Goal: Transaction & Acquisition: Purchase product/service

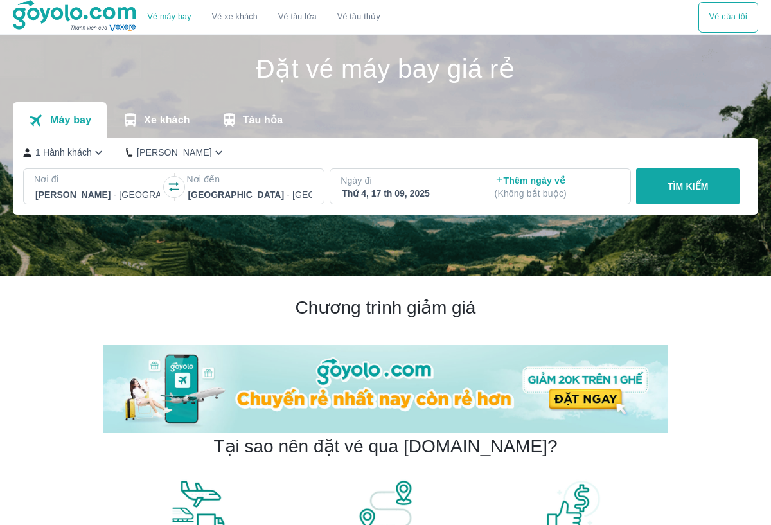
scroll to position [74, 0]
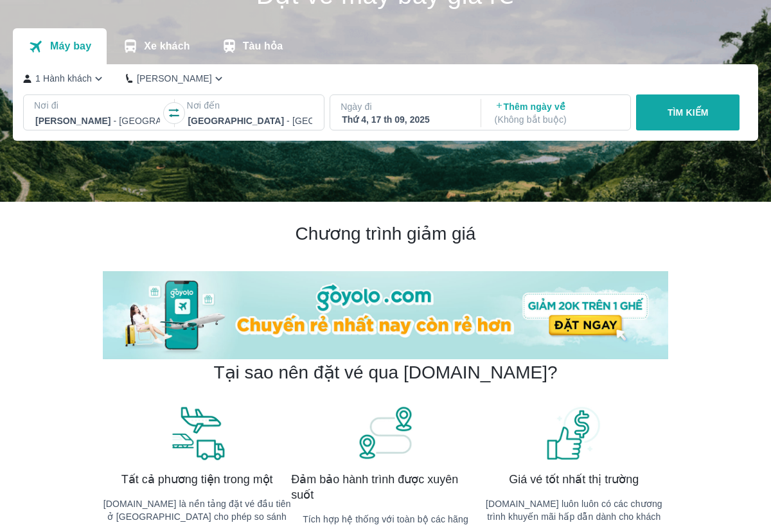
click at [687, 112] on p "TÌM KIẾM" at bounding box center [688, 112] width 41 height 13
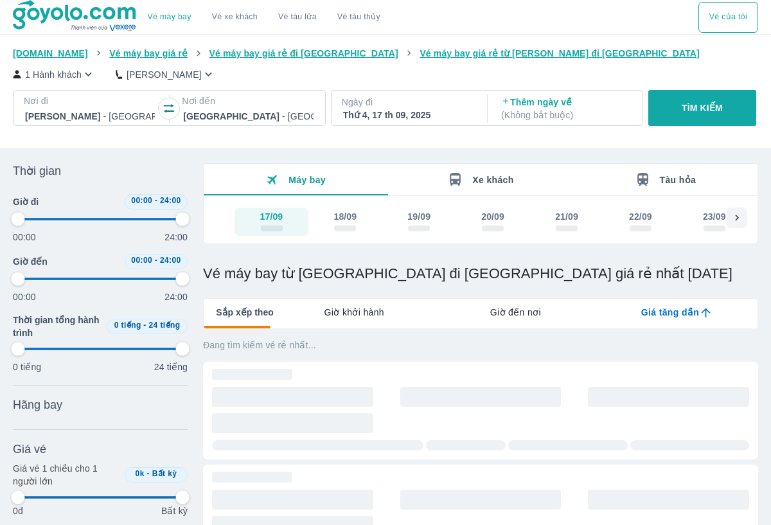
type input "97.9166666666667"
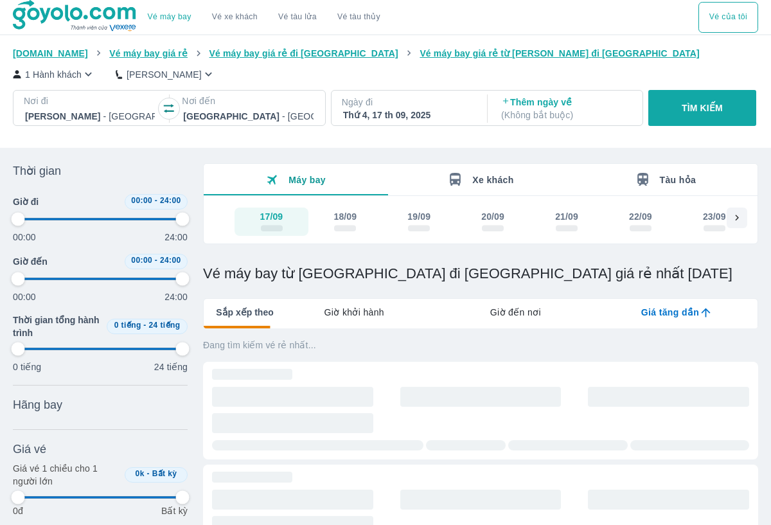
type input "97.9166666666667"
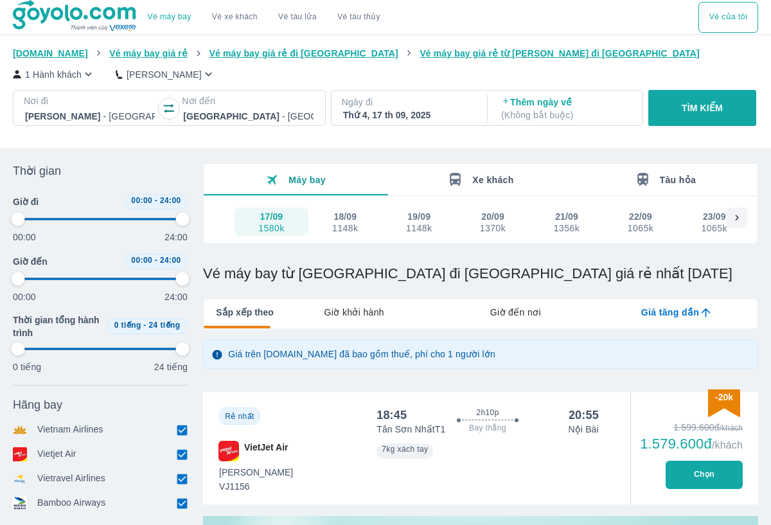
type input "97.9166666666667"
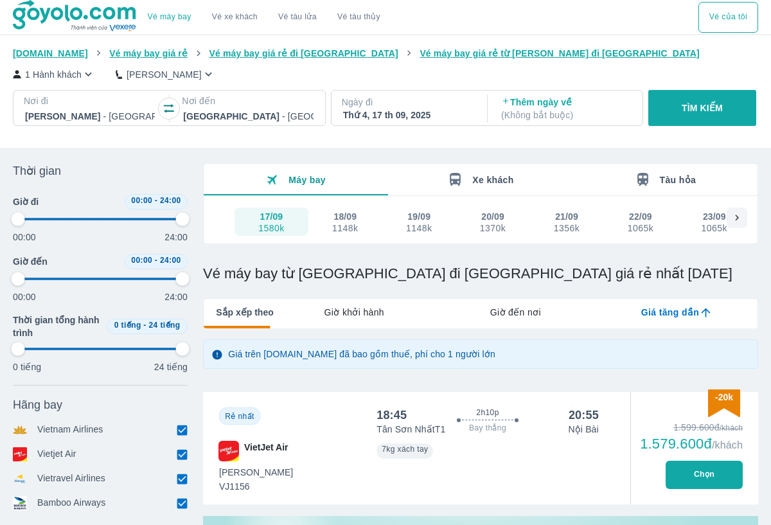
type input "97.9166666666667"
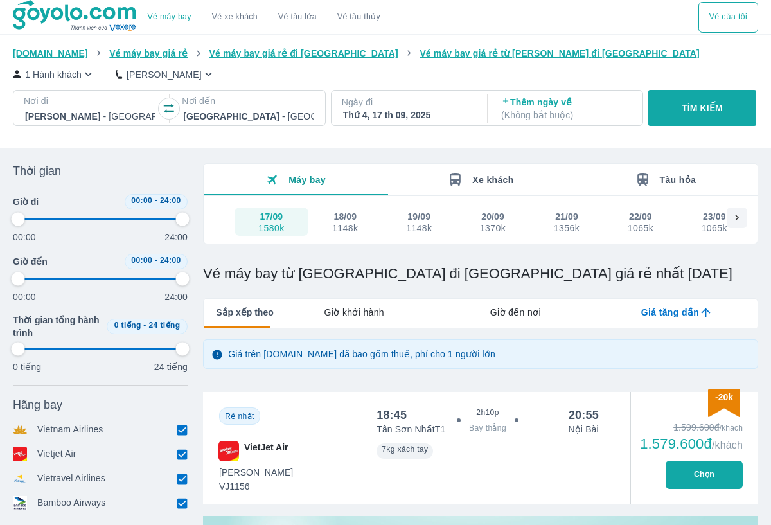
type input "97.9166666666667"
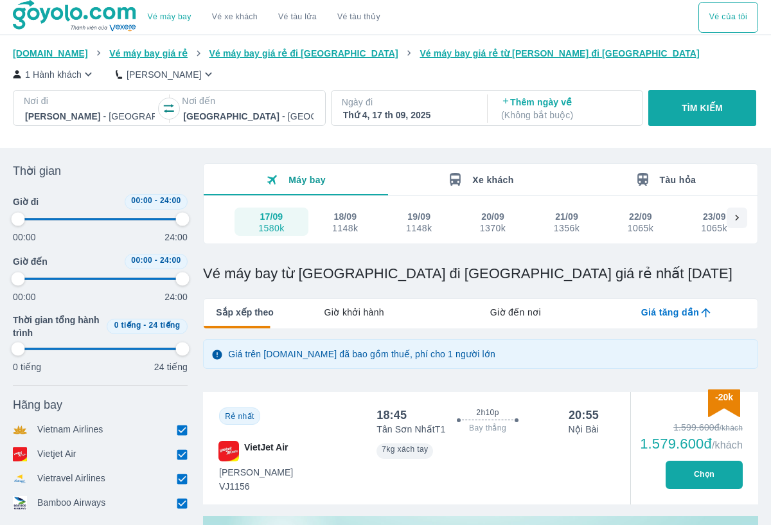
type input "97.9166666666667"
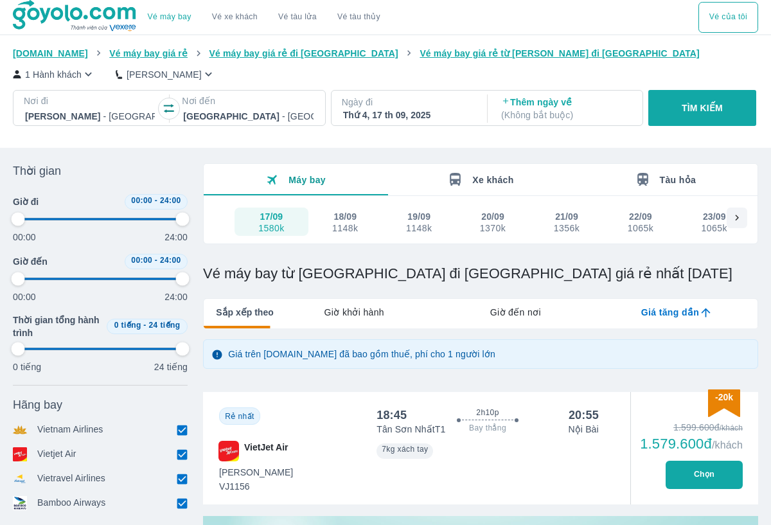
type input "97.9166666666667"
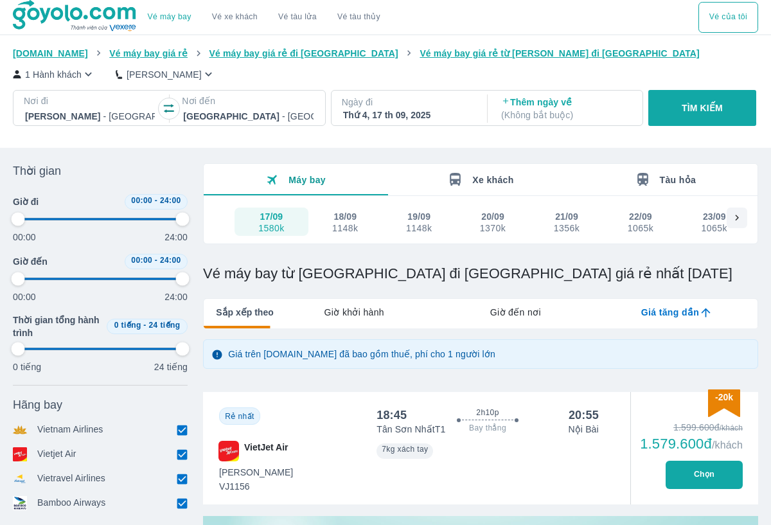
type input "97.9166666666667"
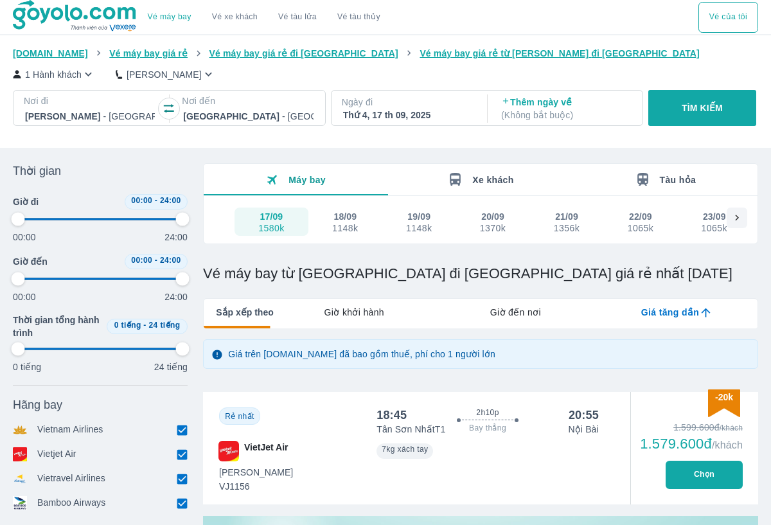
type input "97.9166666666667"
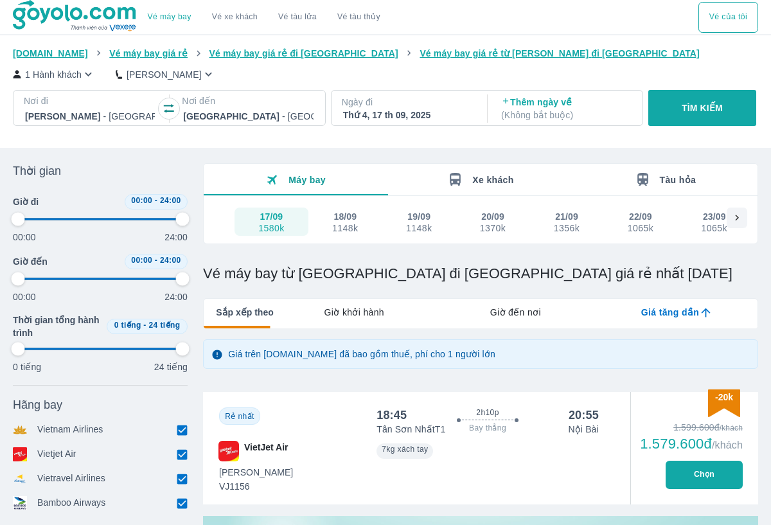
type input "97.9166666666667"
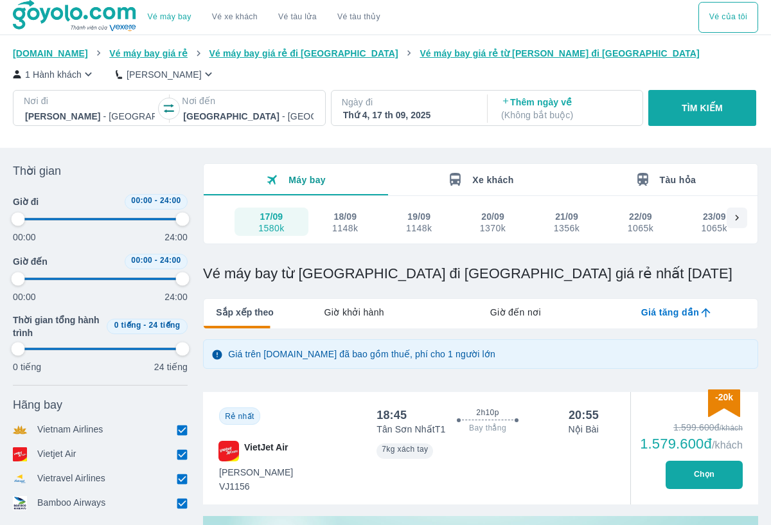
type input "97.9166666666667"
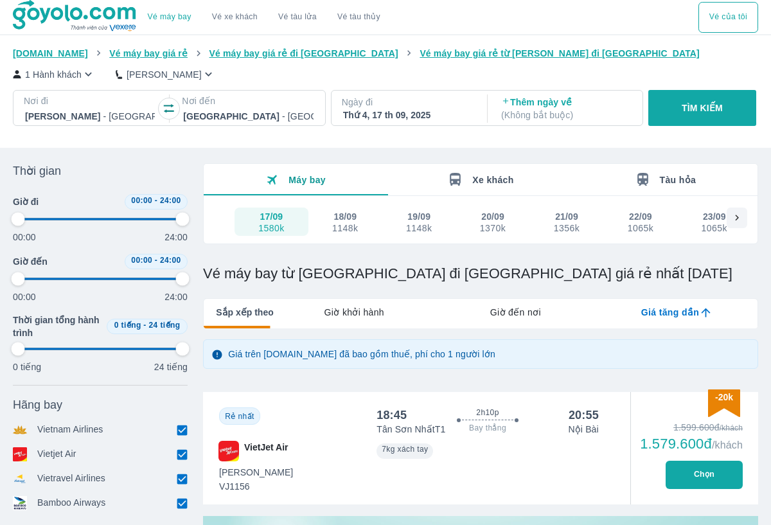
type input "97.9166666666667"
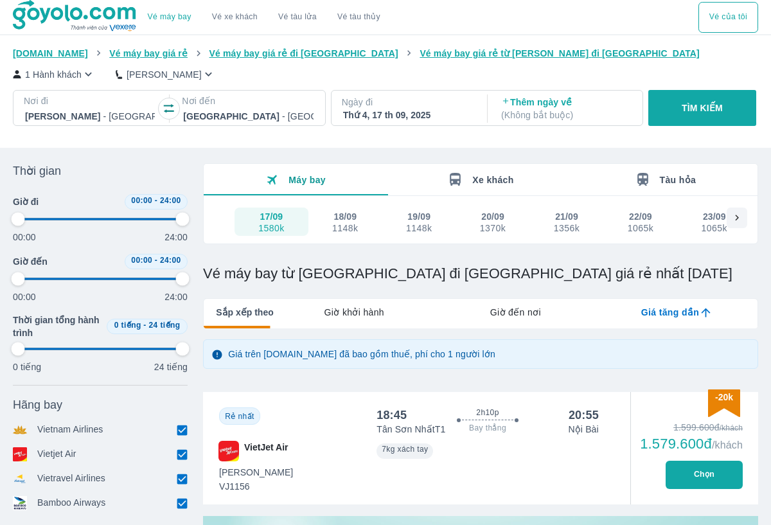
type input "97.9166666666667"
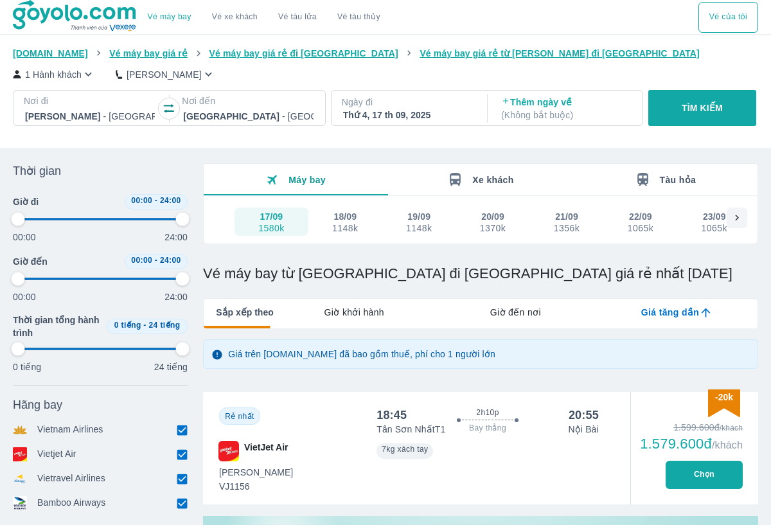
type input "97.9166666666667"
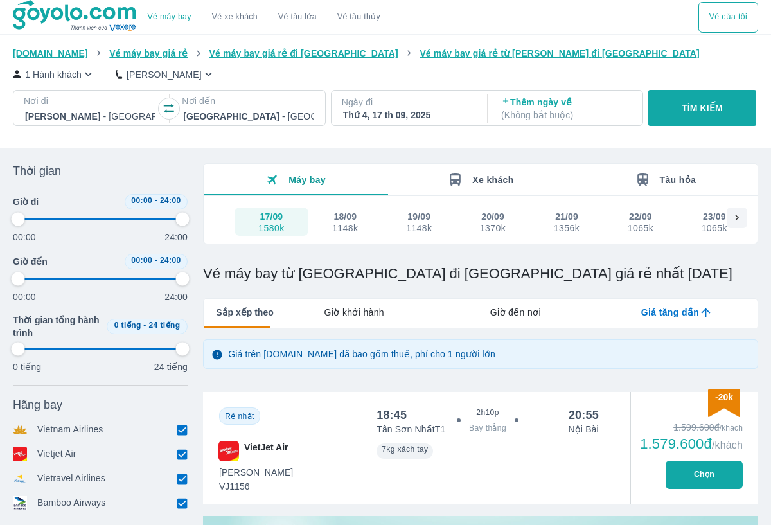
type input "97.9166666666667"
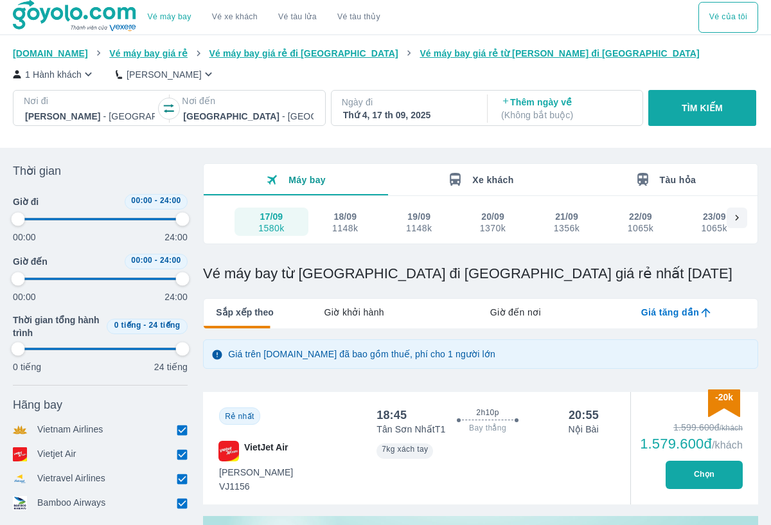
type input "97.9166666666667"
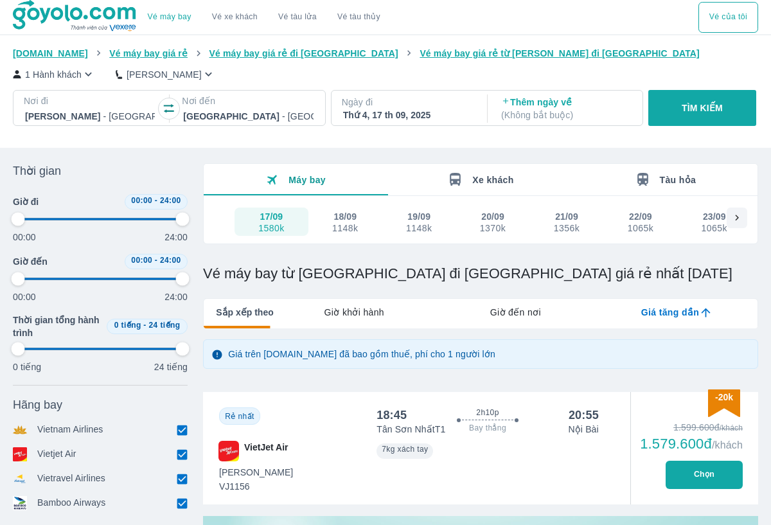
type input "97.9166666666667"
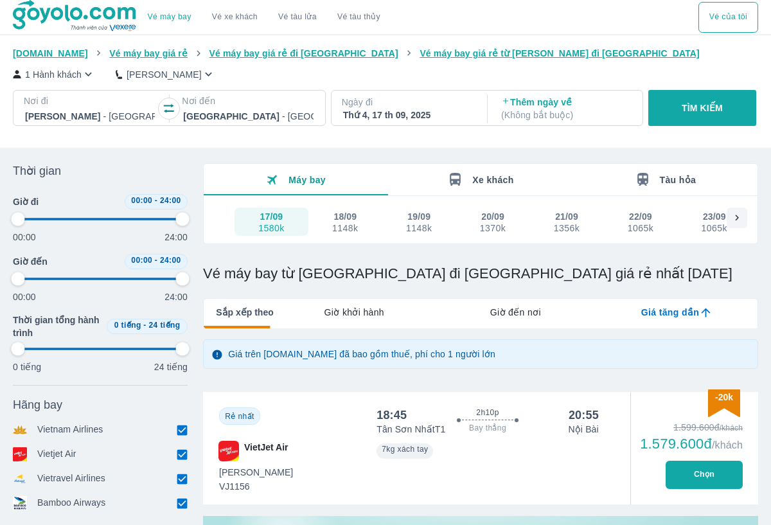
type input "97.9166666666667"
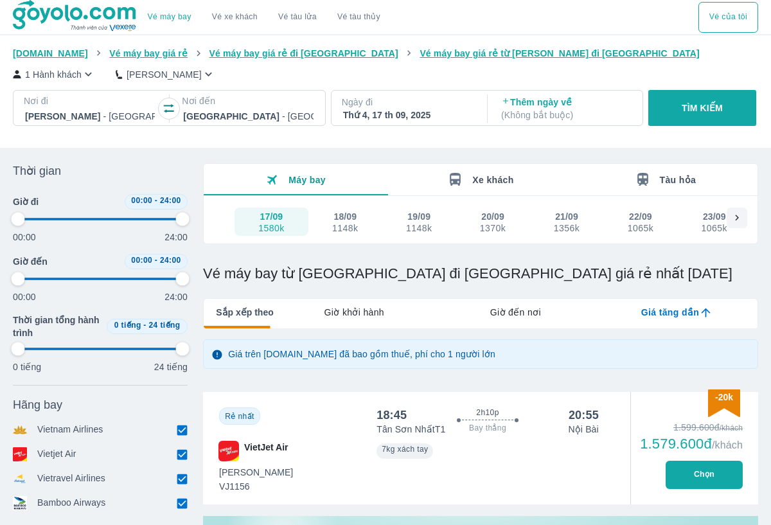
type input "97.9166666666667"
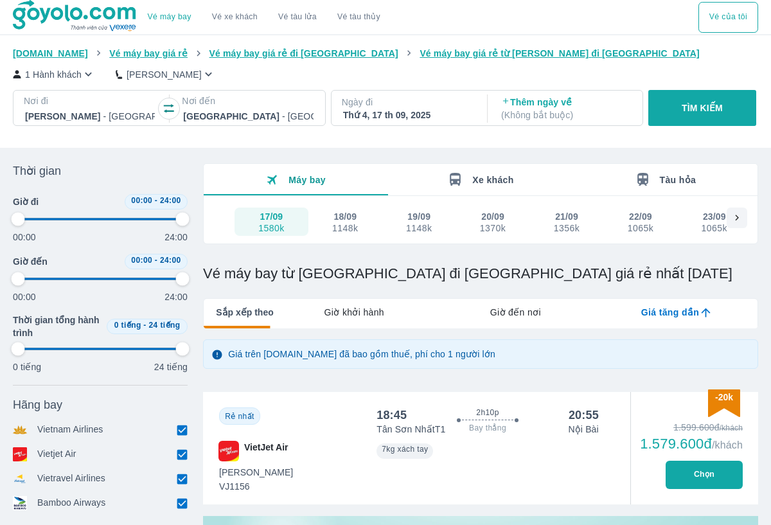
type input "97.9166666666667"
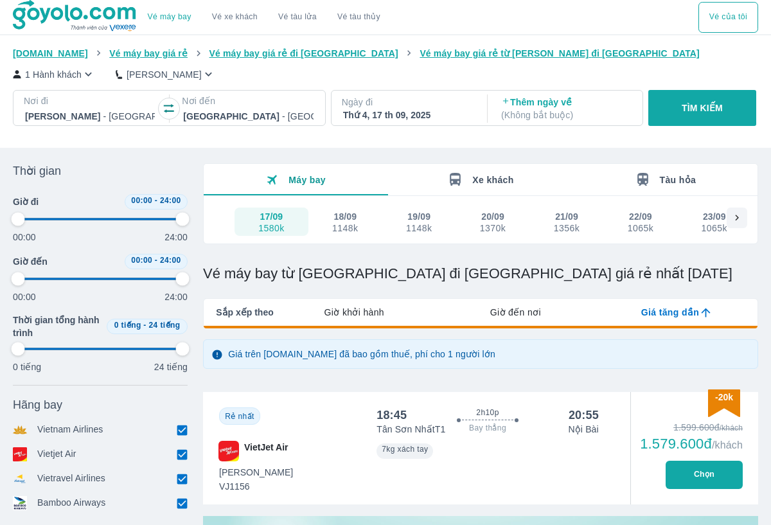
type input "97.9166666666667"
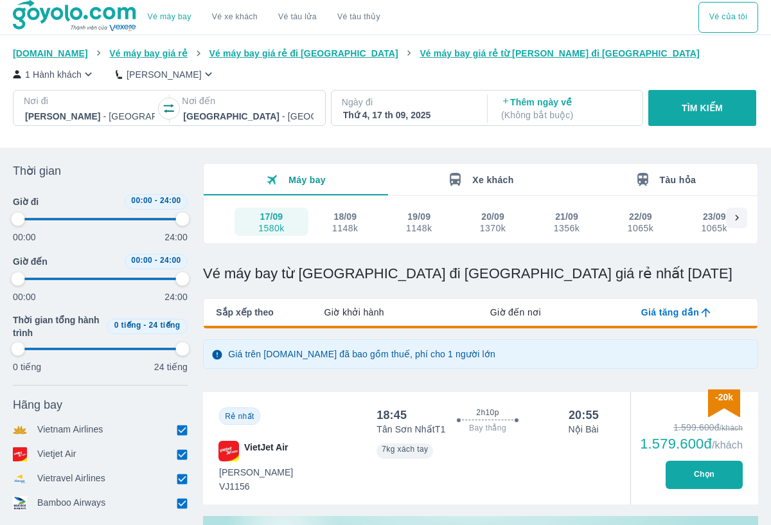
type input "97.9166666666667"
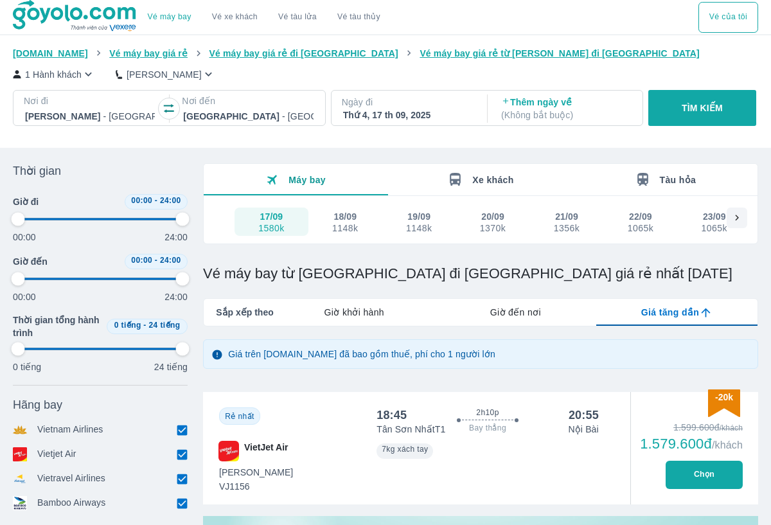
click at [704, 474] on button "Chọn" at bounding box center [704, 475] width 77 height 28
type input "97.9166666666667"
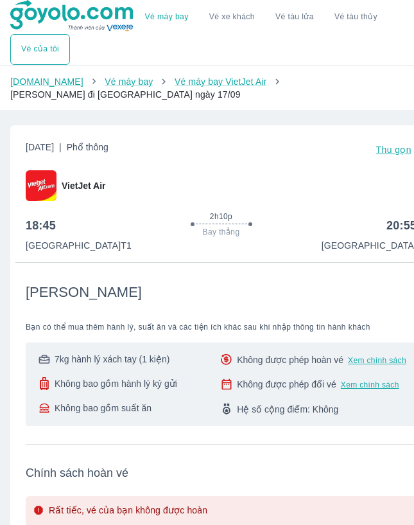
click at [111, 12] on img at bounding box center [72, 16] width 125 height 32
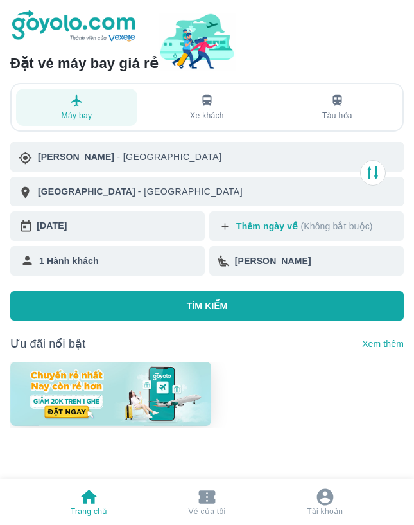
click at [202, 288] on div "Hồ Chí Minh - Sân bay Tân Sơn Nhất Hà Nội - Sân bay Nội Bài 17/09/2025 10 Thêm …" at bounding box center [207, 231] width 394 height 179
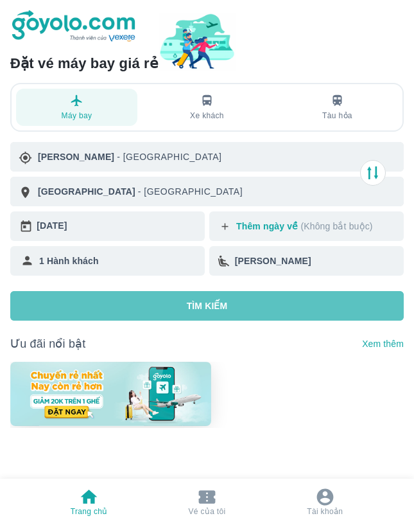
click at [199, 302] on p "TÌM KIẾM" at bounding box center [207, 305] width 41 height 13
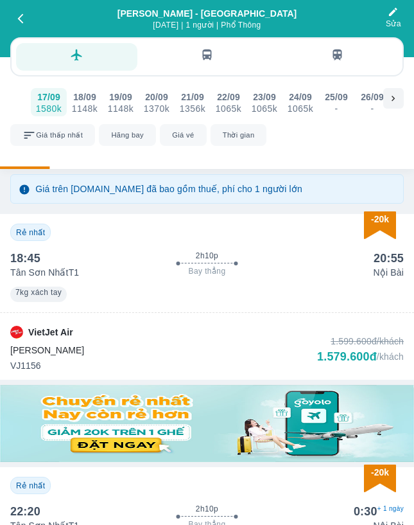
click at [240, 288] on div "7kg xách tay" at bounding box center [207, 293] width 394 height 18
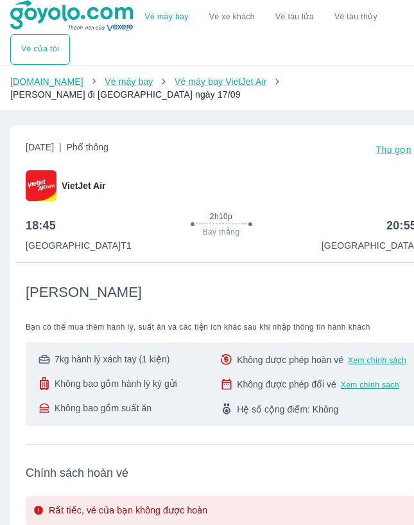
click at [276, 60] on div "Vé máy bay Vé xe khách Vé tàu lửa Vé tàu thủy Vé của tôi" at bounding box center [207, 32] width 394 height 65
